Goal: Information Seeking & Learning: Learn about a topic

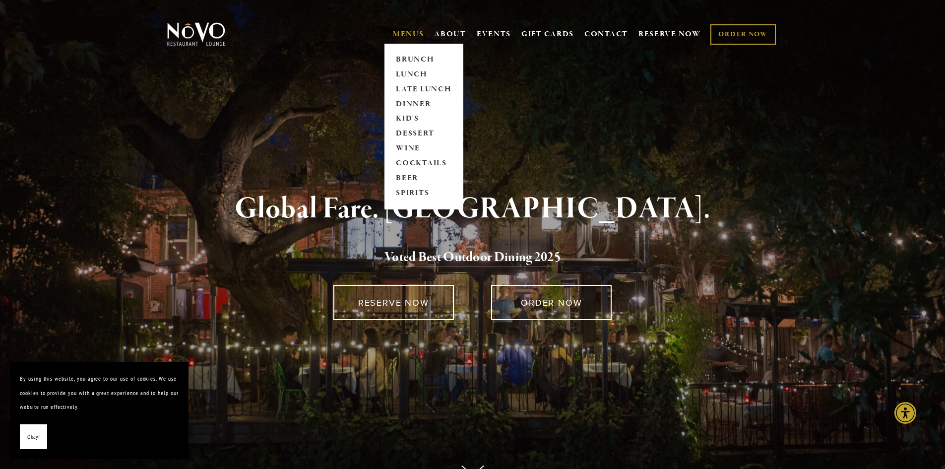
click at [409, 35] on link "MENUS" at bounding box center [408, 34] width 31 height 10
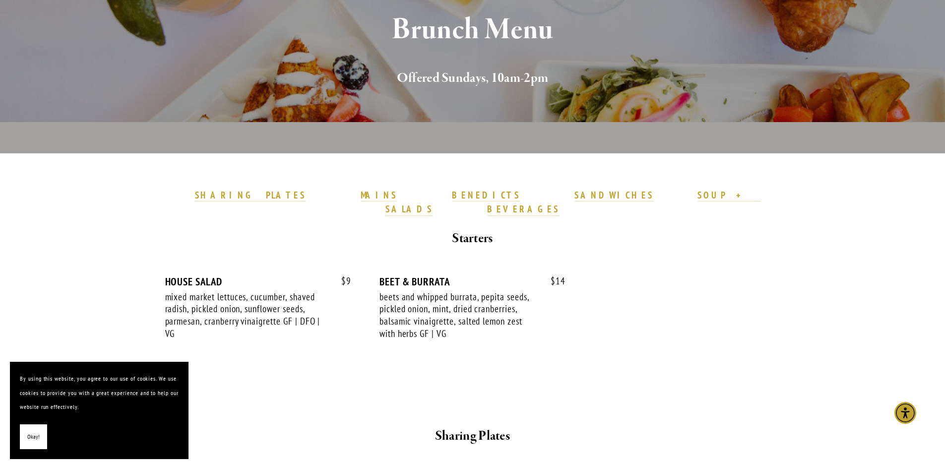
scroll to position [149, 0]
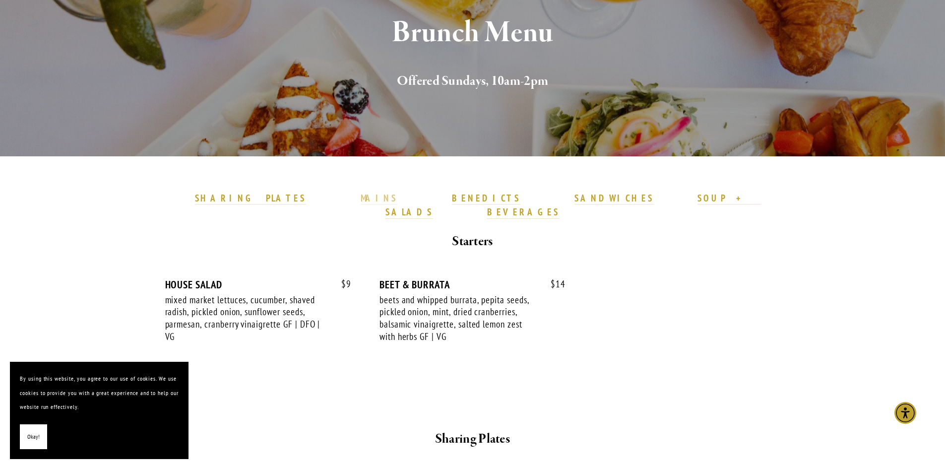
click at [388, 194] on strong "MAINS" at bounding box center [378, 198] width 37 height 12
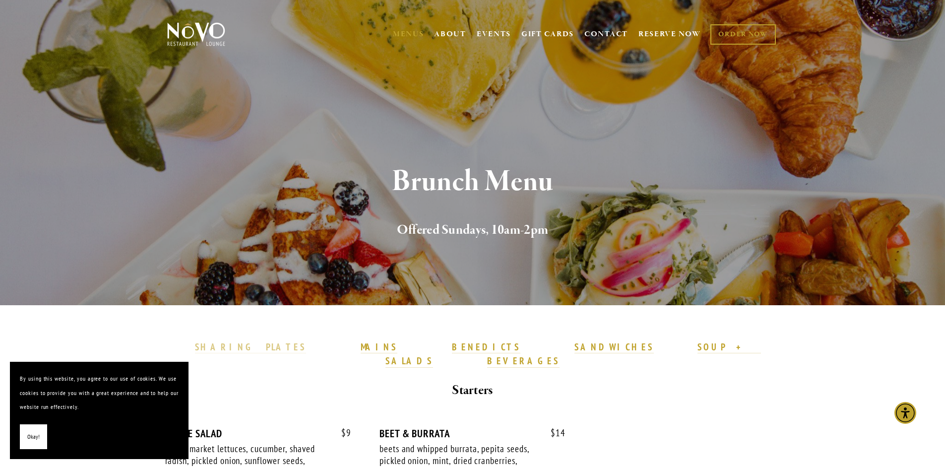
click at [306, 350] on strong "SHARING PLATES" at bounding box center [250, 347] width 111 height 12
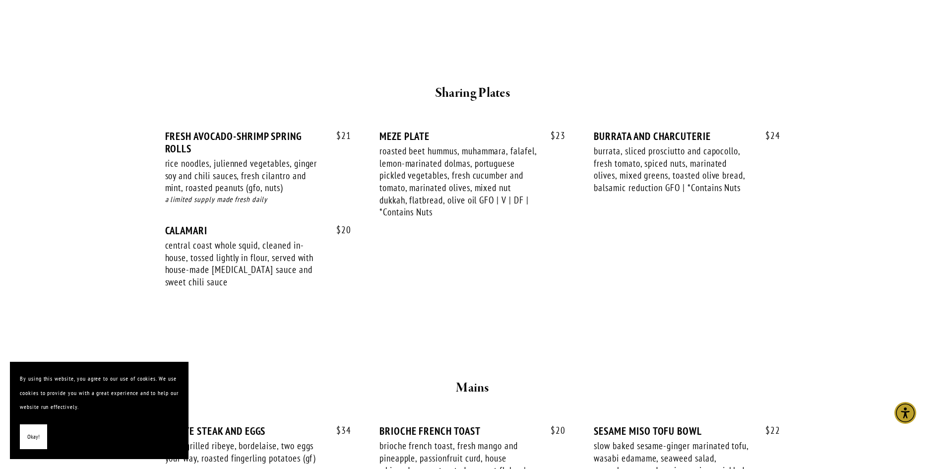
scroll to position [513, 0]
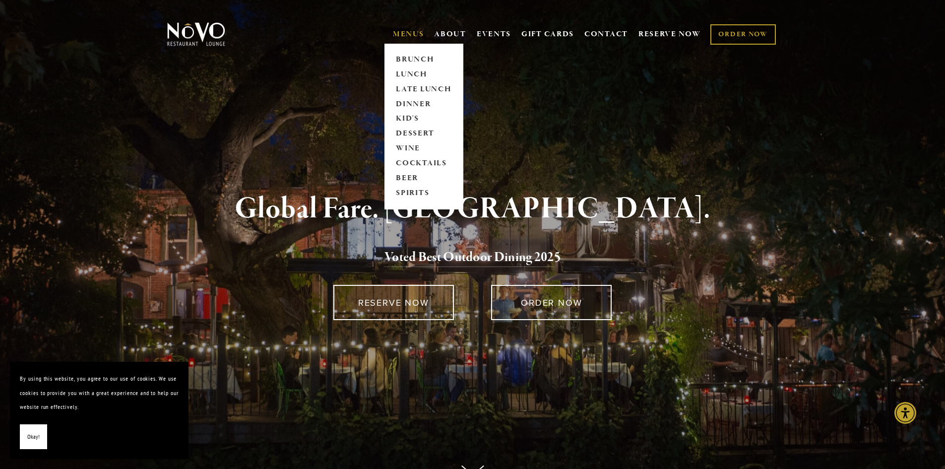
click at [413, 27] on span "MENUS BRUNCH LUNCH LATE LUNCH DINNER KID'S DESSERT WINE COCKTAILS BEER SPIRITS" at bounding box center [408, 34] width 31 height 19
click at [407, 100] on link "DINNER" at bounding box center [424, 104] width 62 height 15
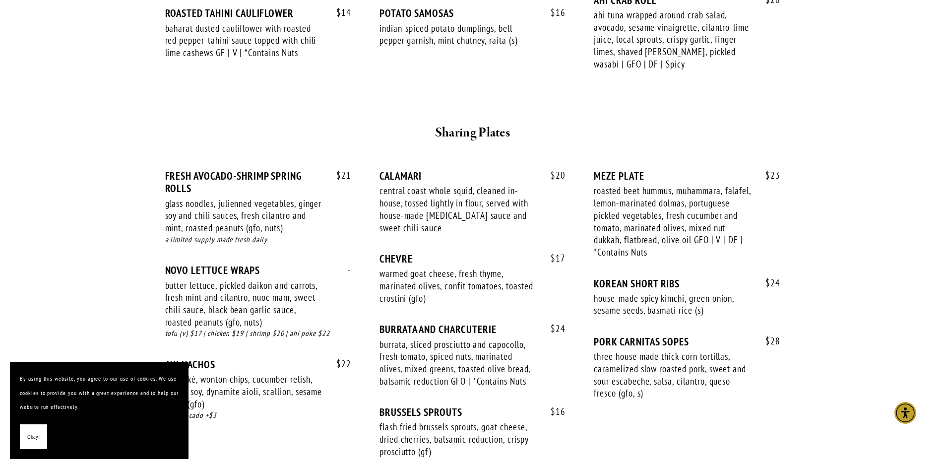
scroll to position [545, 0]
click at [37, 442] on span "Okay!" at bounding box center [33, 436] width 12 height 14
